Goal: Task Accomplishment & Management: Manage account settings

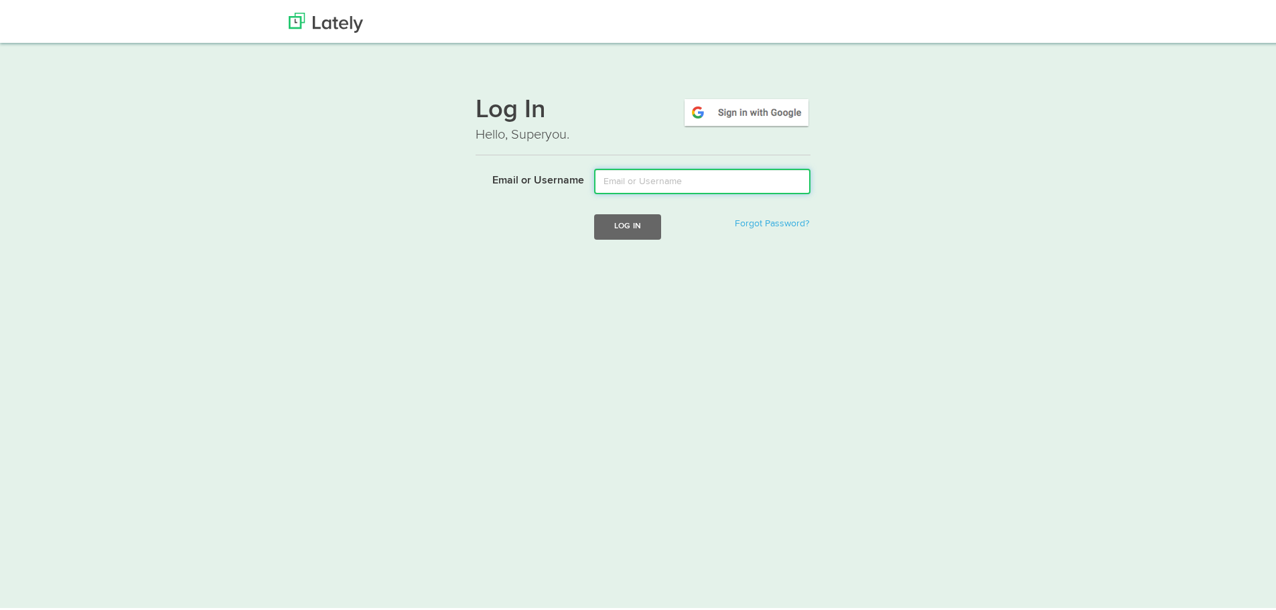
click at [657, 170] on input "Email or Username" at bounding box center [702, 178] width 216 height 25
type input "[PERSON_NAME][EMAIL_ADDRESS][DOMAIN_NAME]"
click at [622, 224] on button "Log In" at bounding box center [627, 224] width 67 height 25
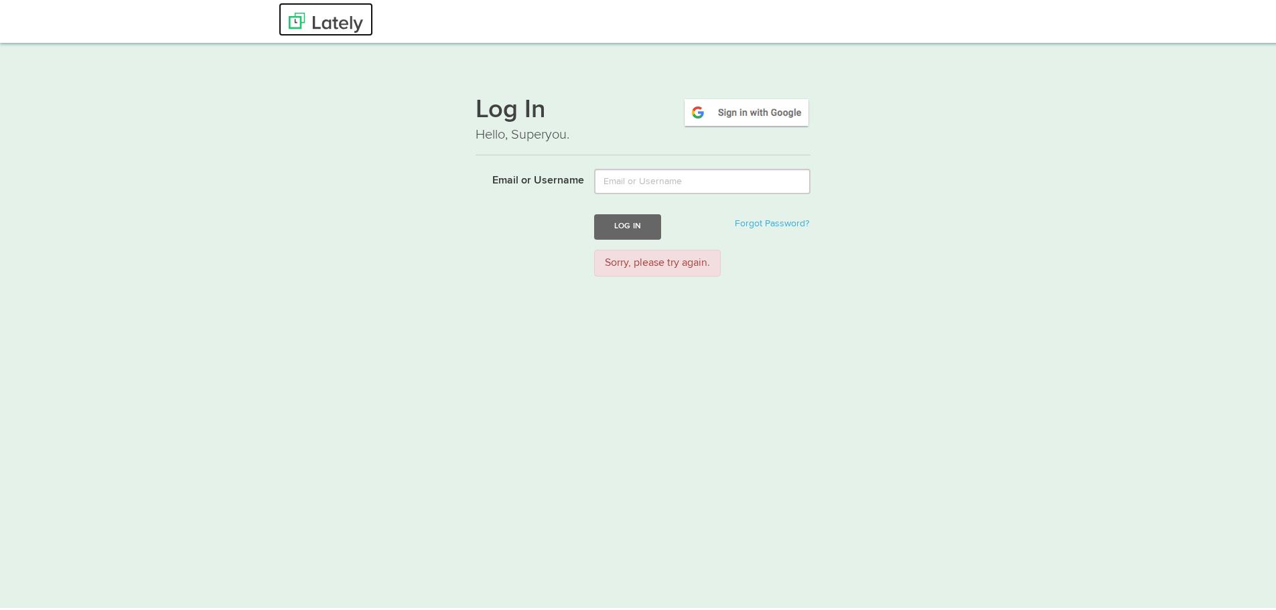
click at [321, 15] on img at bounding box center [326, 20] width 74 height 20
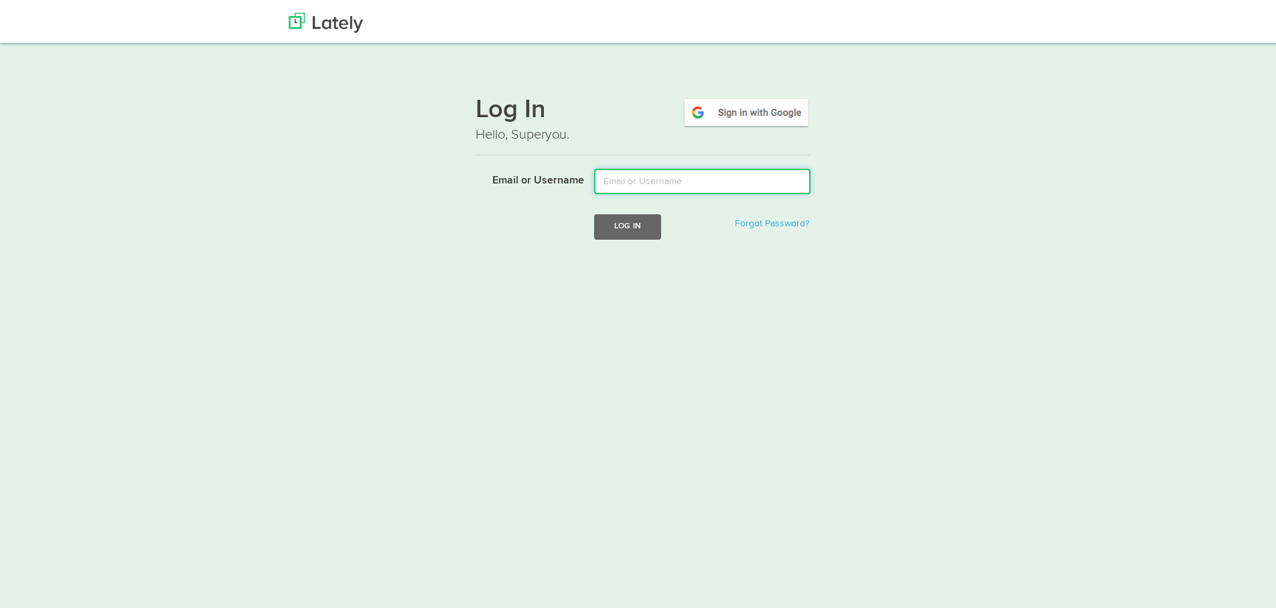
click at [605, 180] on input "Email or Username" at bounding box center [702, 178] width 216 height 25
drag, startPoint x: 636, startPoint y: 180, endPoint x: 707, endPoint y: 179, distance: 70.4
click at [707, 179] on input "[PERSON_NAME][EMAIL_ADDRESS][DOMAIN_NAME]" at bounding box center [702, 178] width 216 height 25
type input "luciana@soshiro.co"
click at [609, 224] on button "Log In" at bounding box center [627, 224] width 67 height 25
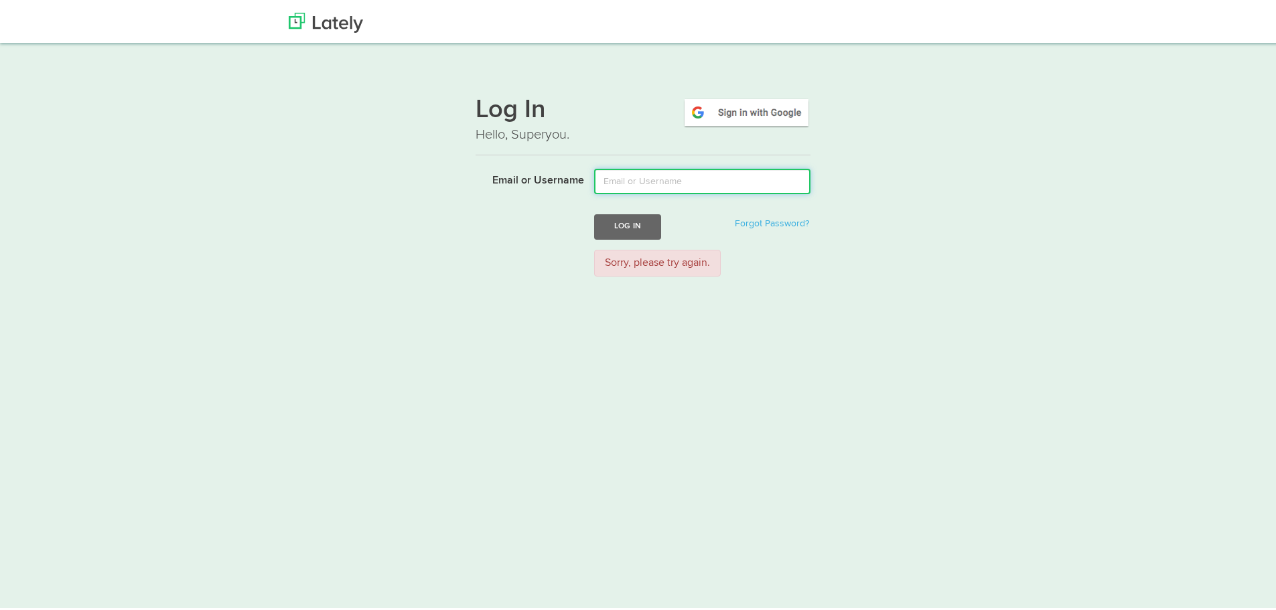
click at [624, 176] on input "Email or Username" at bounding box center [702, 178] width 216 height 25
type input "luciana@soshiro.co"
click at [626, 226] on button "Log In" at bounding box center [627, 224] width 67 height 25
click at [622, 183] on input "Email or Username" at bounding box center [702, 178] width 216 height 25
click at [338, 15] on img at bounding box center [326, 20] width 74 height 20
